Goal: Check status

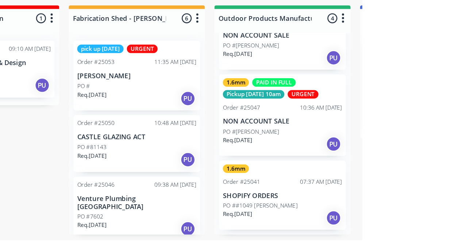
scroll to position [41, 0]
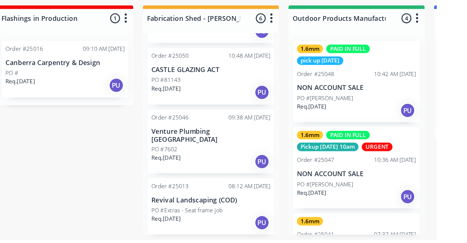
scroll to position [51, 0]
click at [302, 112] on p "CASTLE GLAZING ACT" at bounding box center [293, 112] width 92 height 6
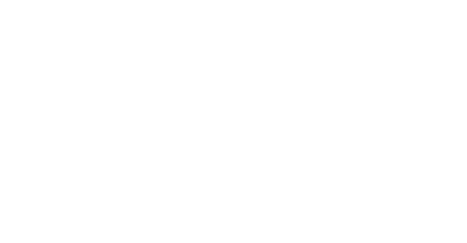
click at [348, 41] on button "Close" at bounding box center [335, 41] width 27 height 12
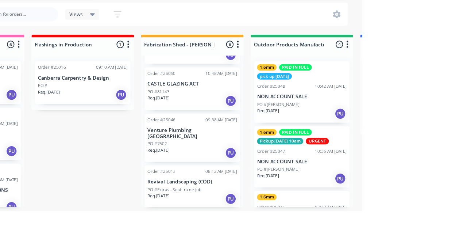
click at [307, 159] on p "Venture Plumbing [GEOGRAPHIC_DATA]" at bounding box center [293, 163] width 92 height 12
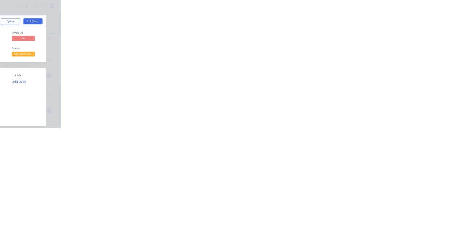
click at [348, 41] on button "Close" at bounding box center [335, 41] width 27 height 12
